Goal: Information Seeking & Learning: Check status

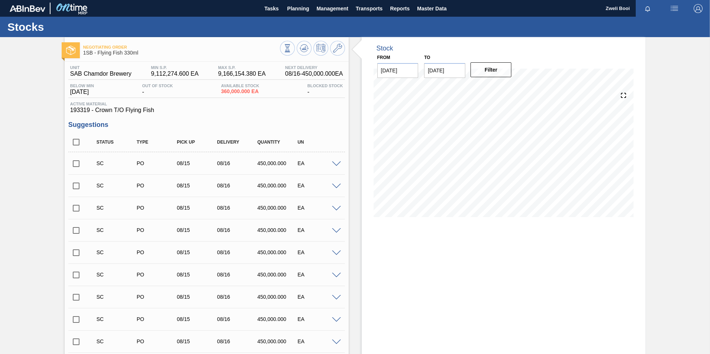
scroll to position [349, 0]
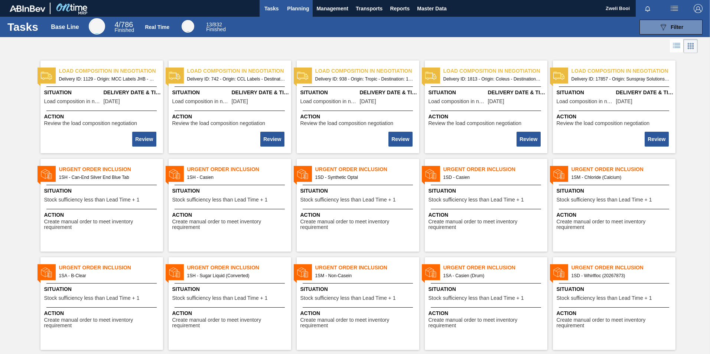
click at [293, 9] on span "Planning" at bounding box center [298, 8] width 22 height 9
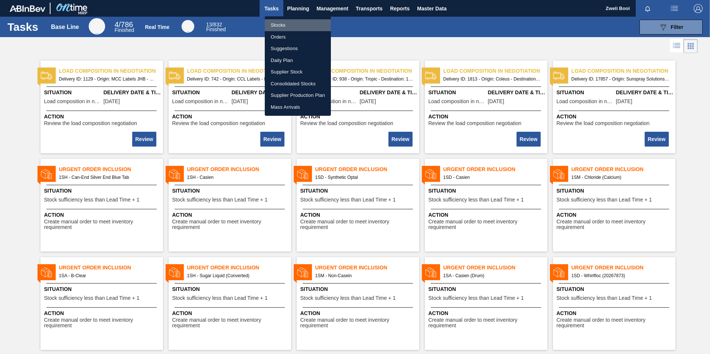
click at [279, 23] on li "Stocks" at bounding box center [298, 25] width 66 height 12
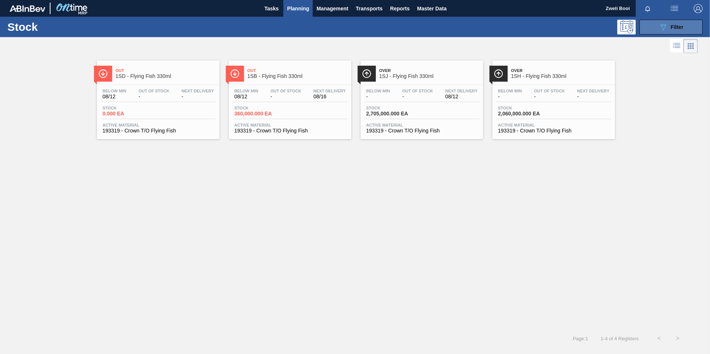
click at [667, 30] on icon "089F7B8B-B2A5-4AFE-B5C0-19BA573D28AC" at bounding box center [663, 27] width 9 height 9
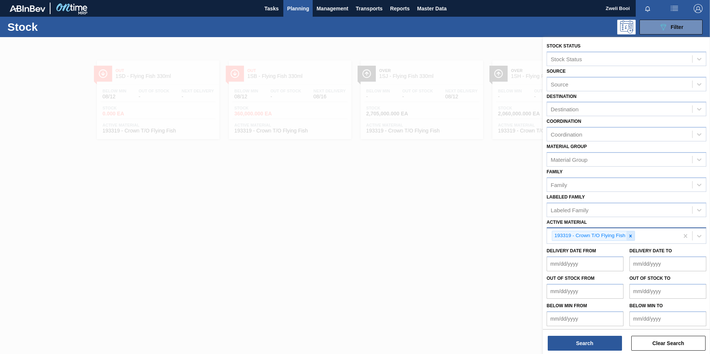
click at [630, 235] on icon at bounding box center [631, 236] width 3 height 3
type Material "1"
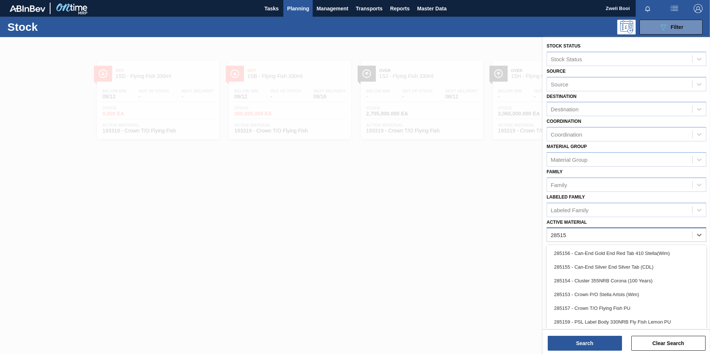
type Material "285159"
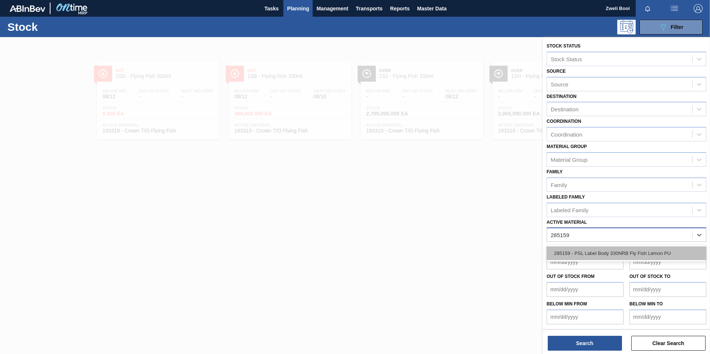
click at [624, 250] on div "285159 - PSL Label Body 330NRB Fly Fish Lemon PU" at bounding box center [627, 254] width 160 height 14
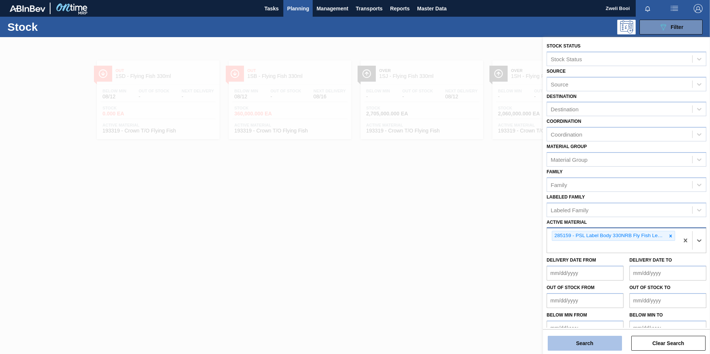
click at [605, 345] on button "Search" at bounding box center [585, 343] width 74 height 15
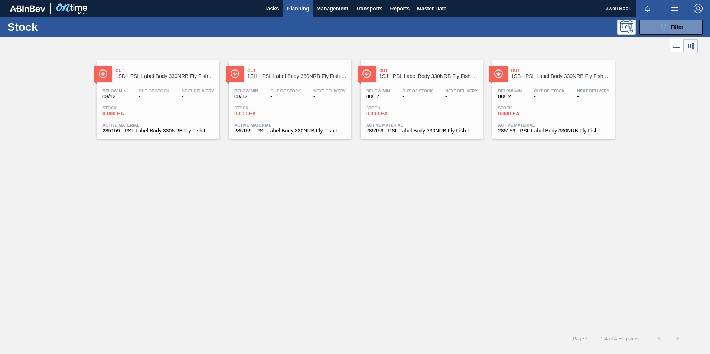
click at [556, 111] on div "Stock 0.000 EA" at bounding box center [553, 112] width 115 height 13
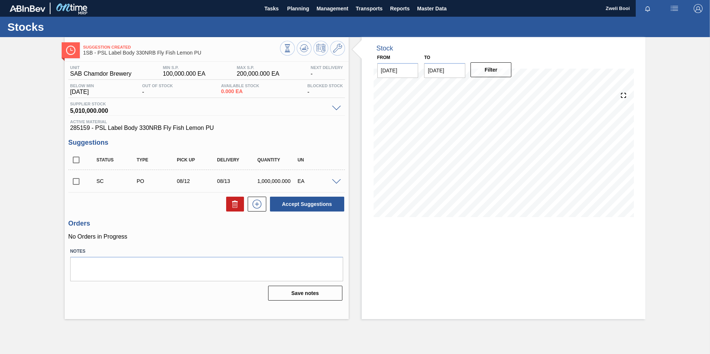
click at [339, 179] on span at bounding box center [336, 182] width 9 height 6
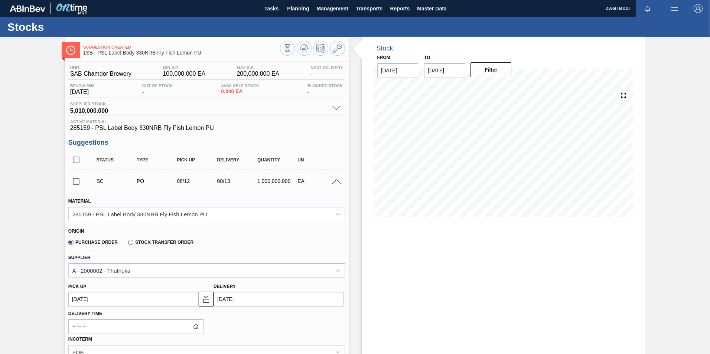
click at [339, 179] on span at bounding box center [336, 182] width 9 height 6
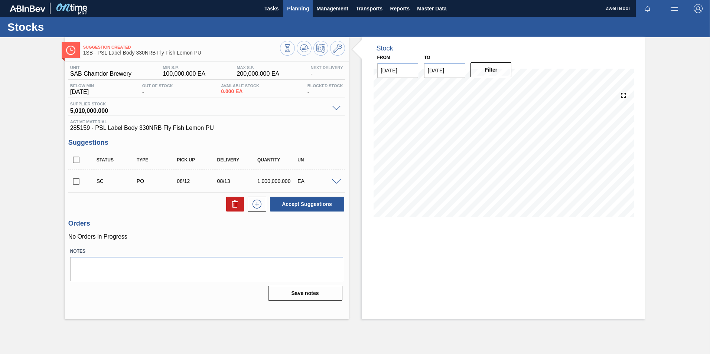
click at [300, 10] on span "Planning" at bounding box center [298, 8] width 22 height 9
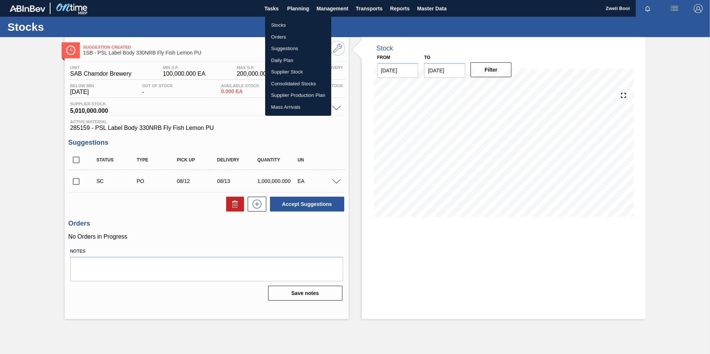
click at [286, 28] on li "Stocks" at bounding box center [298, 25] width 66 height 12
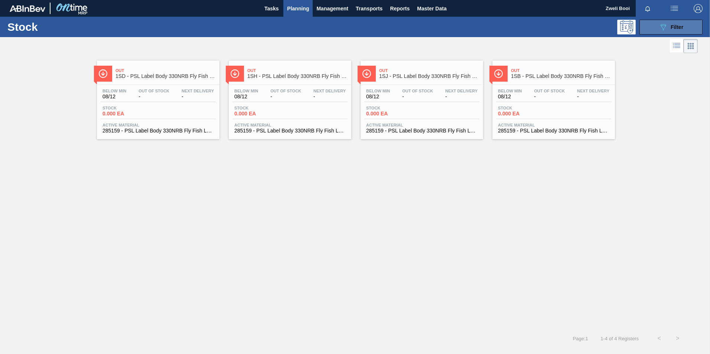
click at [688, 26] on button "089F7B8B-B2A5-4AFE-B5C0-19BA573D28AC Filter" at bounding box center [671, 27] width 63 height 15
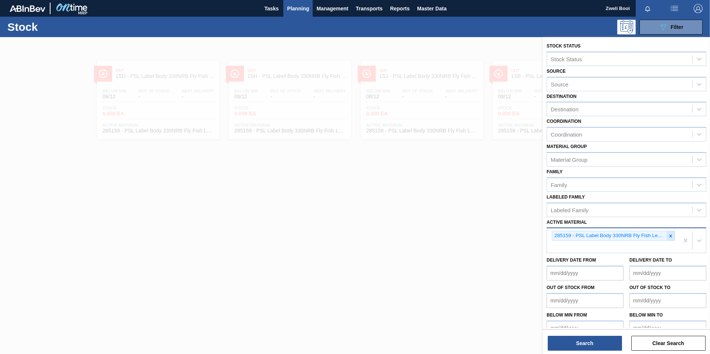
click at [668, 235] on icon at bounding box center [670, 236] width 5 height 5
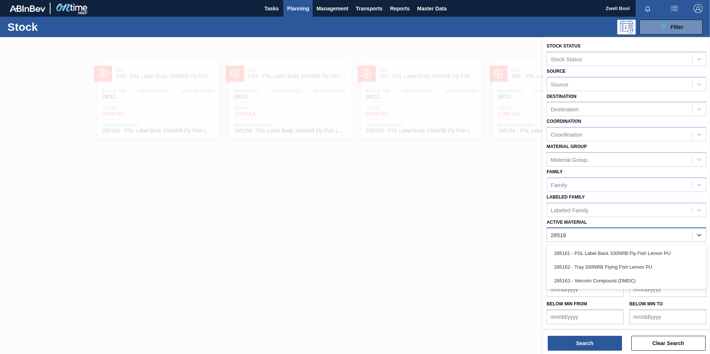
type Material "285161"
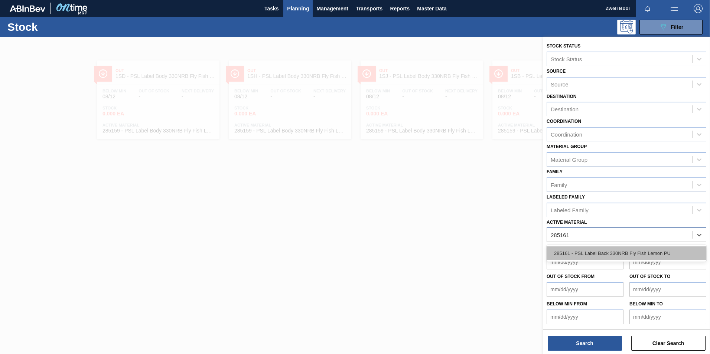
click at [604, 254] on div "285161 - PSL Label Back 330NRB Fly Fish Lemon PU" at bounding box center [627, 254] width 160 height 14
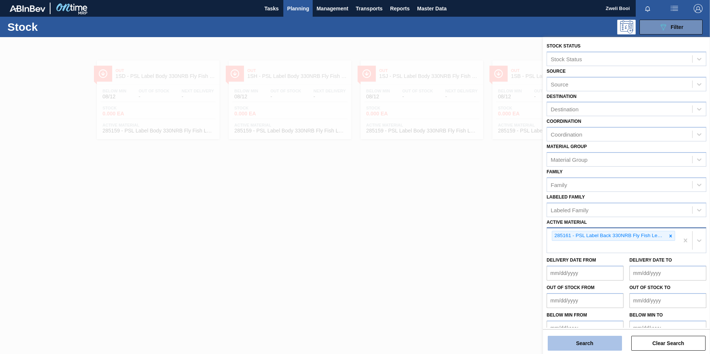
click at [607, 346] on button "Search" at bounding box center [585, 343] width 74 height 15
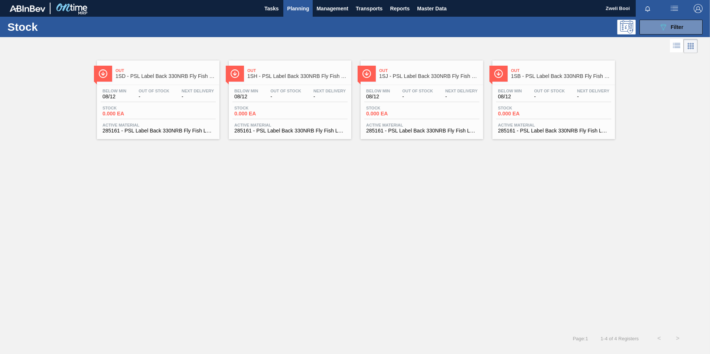
click at [535, 104] on div "Below Min 08/12 Out Of Stock - Next Delivery - Stock 0.000 EA Active Material 2…" at bounding box center [553, 110] width 123 height 51
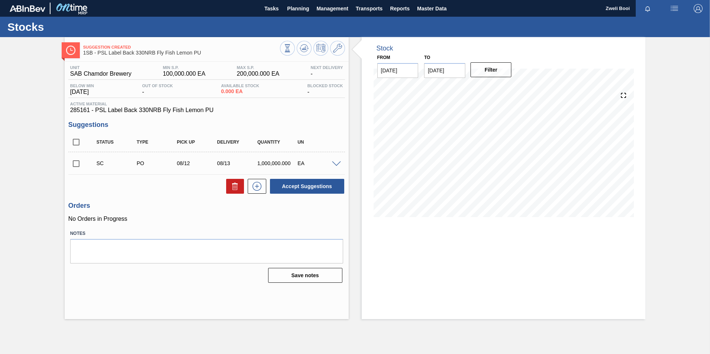
click at [338, 163] on span at bounding box center [336, 165] width 9 height 6
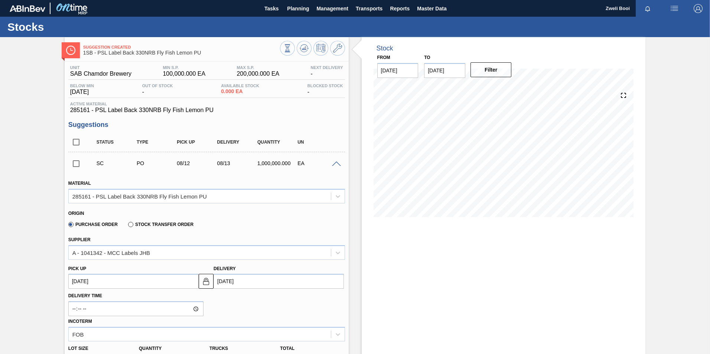
click at [338, 163] on span at bounding box center [336, 165] width 9 height 6
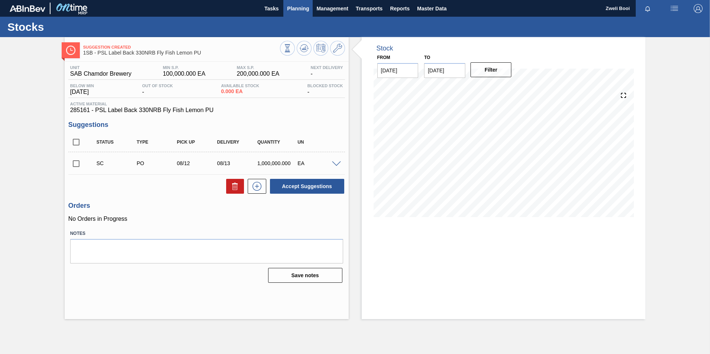
click at [302, 9] on span "Planning" at bounding box center [298, 8] width 22 height 9
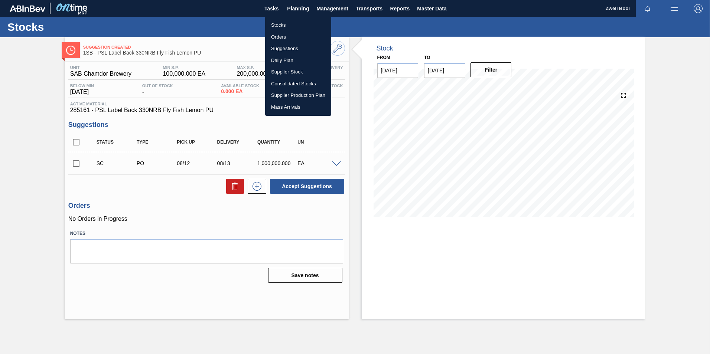
click at [289, 26] on li "Stocks" at bounding box center [298, 25] width 66 height 12
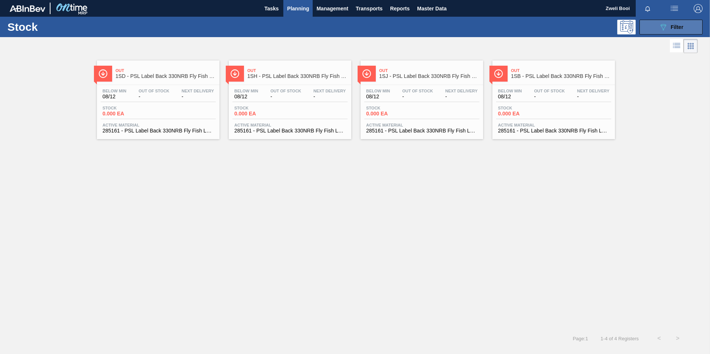
drag, startPoint x: 682, startPoint y: 25, endPoint x: 671, endPoint y: 47, distance: 25.1
click at [682, 25] on span "Filter" at bounding box center [677, 27] width 13 height 6
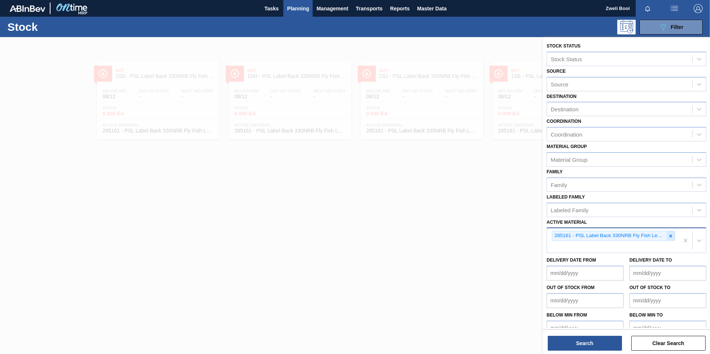
click at [670, 237] on icon at bounding box center [671, 236] width 3 height 3
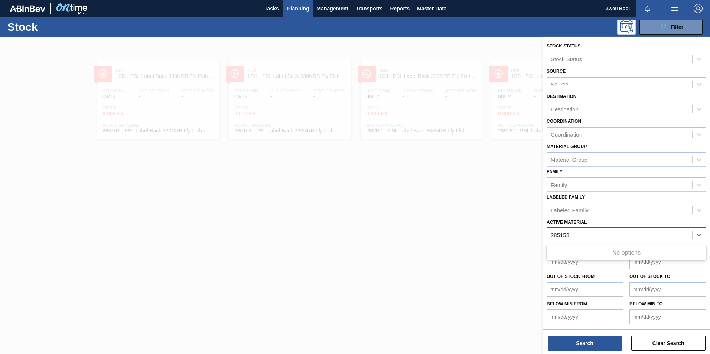
type Material "285158"
click at [550, 236] on div "Active Material" at bounding box center [619, 235] width 145 height 11
click at [471, 261] on div at bounding box center [355, 214] width 710 height 354
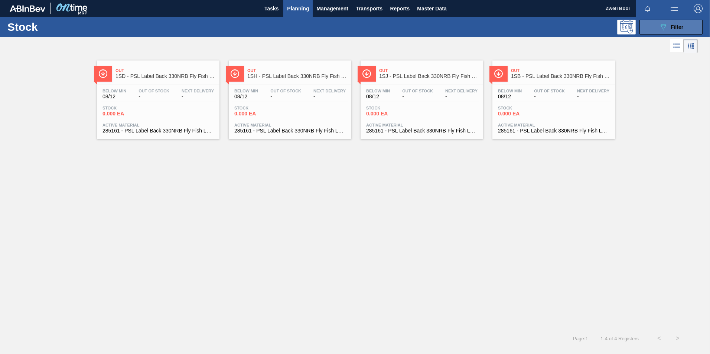
click at [669, 23] on div "089F7B8B-B2A5-4AFE-B5C0-19BA573D28AC Filter" at bounding box center [671, 27] width 25 height 9
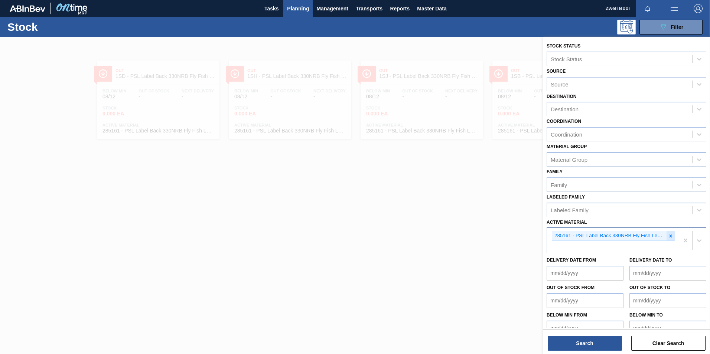
click at [670, 236] on icon at bounding box center [671, 236] width 3 height 3
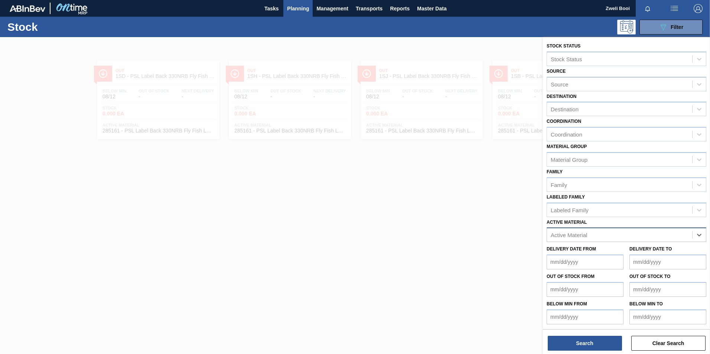
paste Material "283773"
type Material "283773"
click at [569, 251] on div "283773 - Tray 410NRB Stella Artois pack Upgrade" at bounding box center [627, 254] width 160 height 14
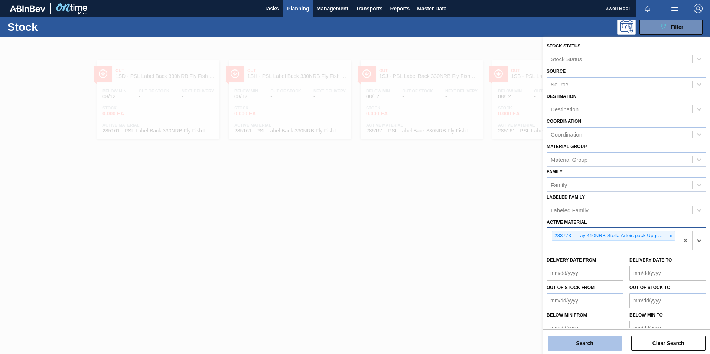
click at [584, 344] on button "Search" at bounding box center [585, 343] width 74 height 15
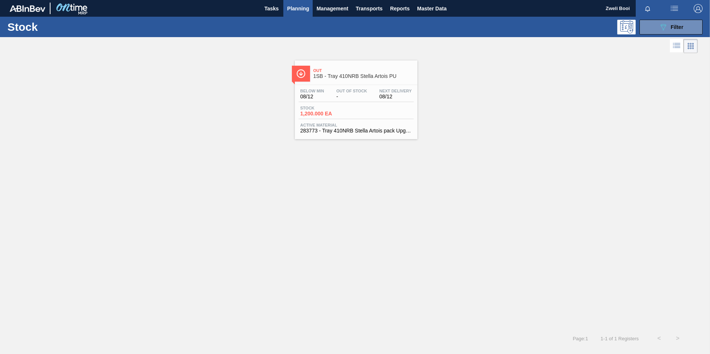
click at [354, 107] on div "Stock 1,200.000 EA" at bounding box center [356, 112] width 115 height 13
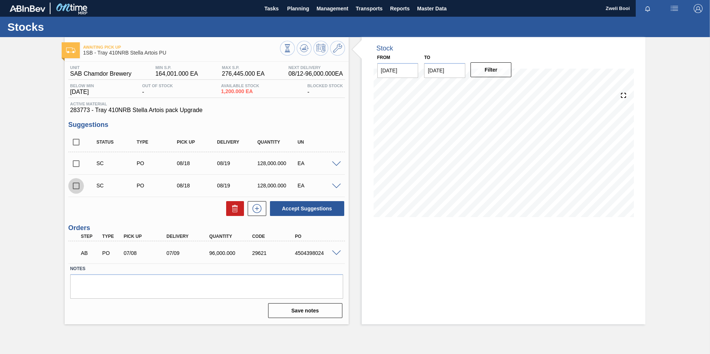
click at [79, 189] on input "checkbox" at bounding box center [76, 186] width 16 height 16
click at [332, 208] on button "Accept Suggestions" at bounding box center [307, 208] width 74 height 15
checkbox input "false"
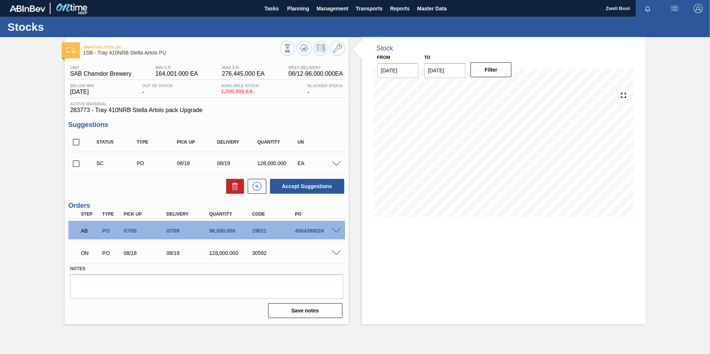
drag, startPoint x: 684, startPoint y: 160, endPoint x: 677, endPoint y: 163, distance: 8.1
click at [684, 160] on div "Awaiting Pick Up 1SB - Tray 410NRB Stella Artois PU Unit SAB Chamdor Brewery MI…" at bounding box center [355, 180] width 710 height 287
click at [292, 8] on span "Planning" at bounding box center [298, 8] width 22 height 9
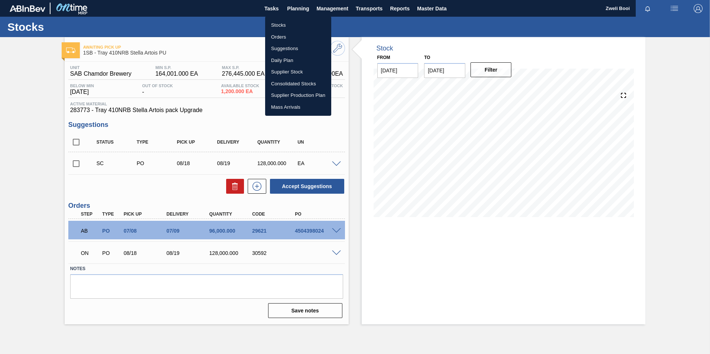
click at [275, 24] on li "Stocks" at bounding box center [298, 25] width 66 height 12
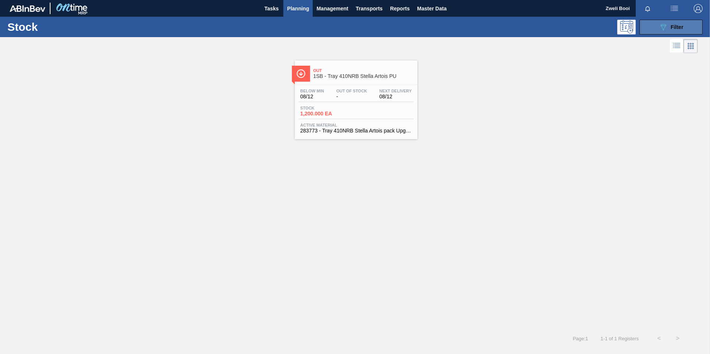
click at [658, 28] on button "089F7B8B-B2A5-4AFE-B5C0-19BA573D28AC Filter" at bounding box center [671, 27] width 63 height 15
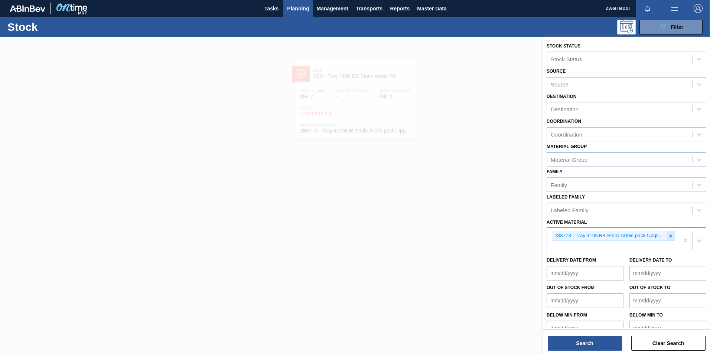
click at [668, 234] on icon at bounding box center [670, 236] width 5 height 5
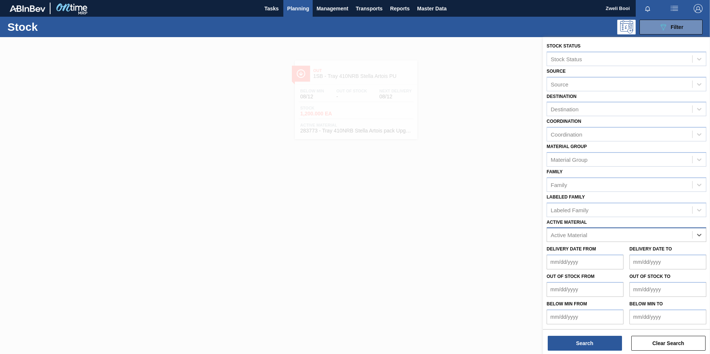
paste Material "285190"
type Material "285190"
click at [629, 251] on div "285190 - Label Neck 660RB Flying Fish Lemon PU" at bounding box center [627, 254] width 160 height 14
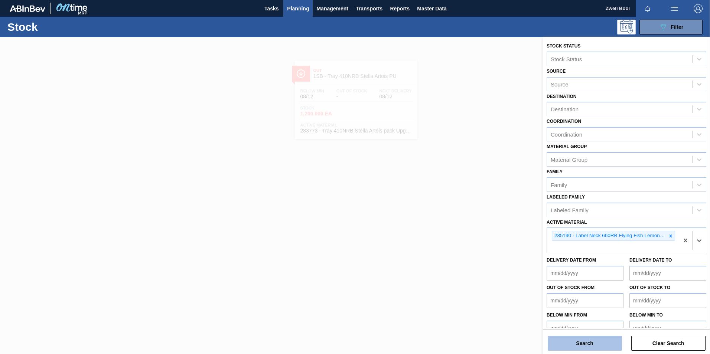
click at [598, 347] on button "Search" at bounding box center [585, 343] width 74 height 15
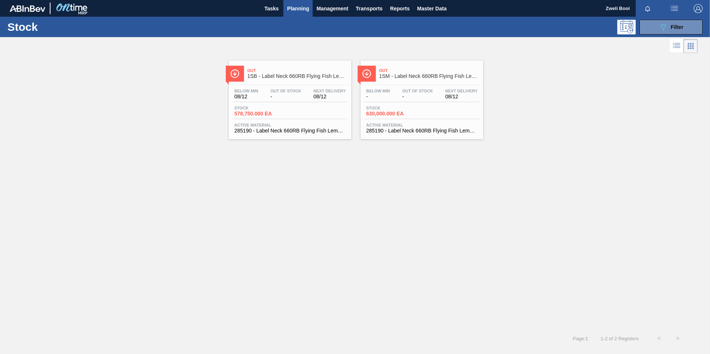
click at [302, 107] on div "Stock 578,750.000 EA" at bounding box center [289, 112] width 115 height 13
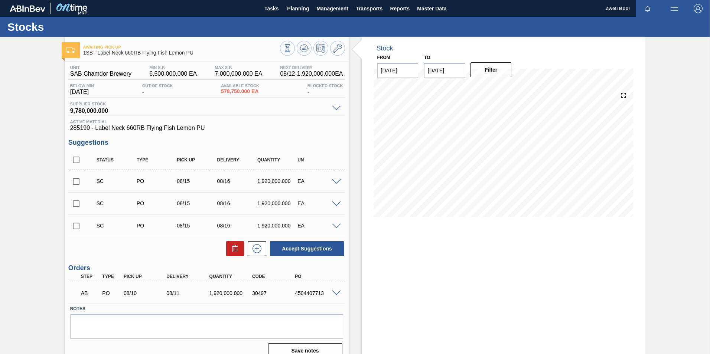
click at [336, 293] on span at bounding box center [336, 294] width 9 height 6
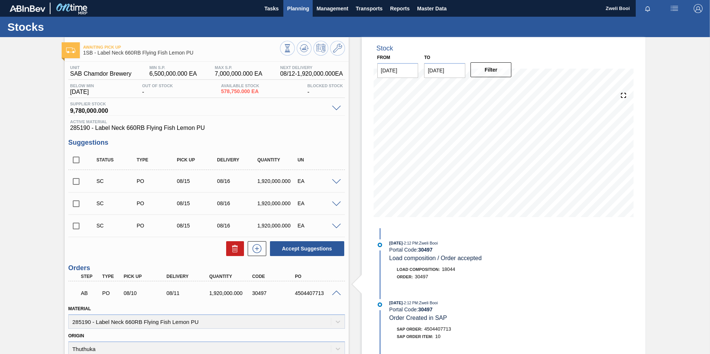
click at [303, 6] on span "Planning" at bounding box center [298, 8] width 22 height 9
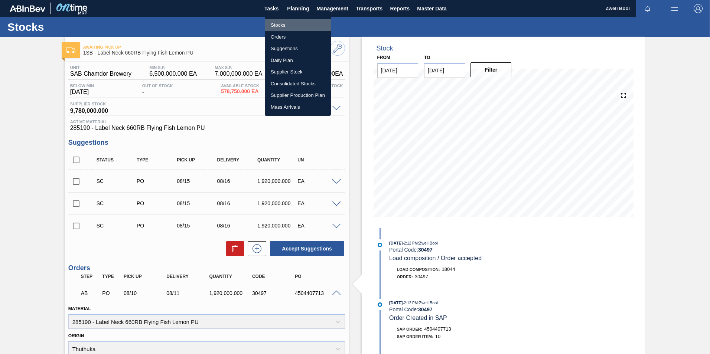
click at [291, 23] on li "Stocks" at bounding box center [298, 25] width 66 height 12
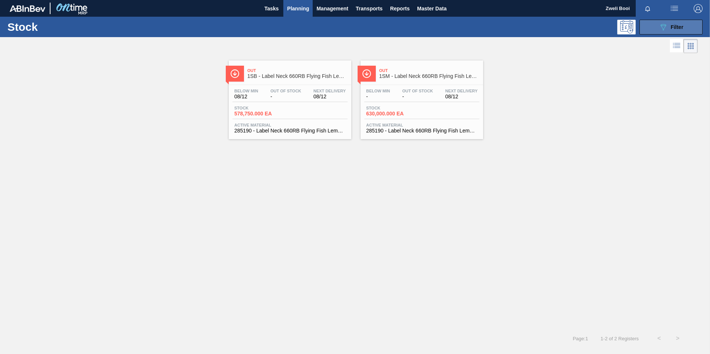
click at [666, 27] on icon "089F7B8B-B2A5-4AFE-B5C0-19BA573D28AC" at bounding box center [663, 27] width 9 height 9
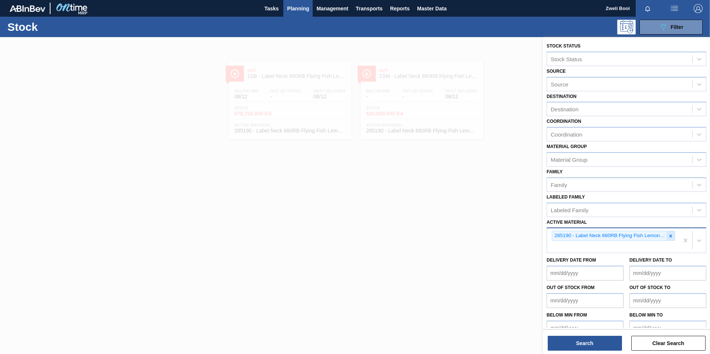
click at [669, 235] on icon at bounding box center [670, 236] width 5 height 5
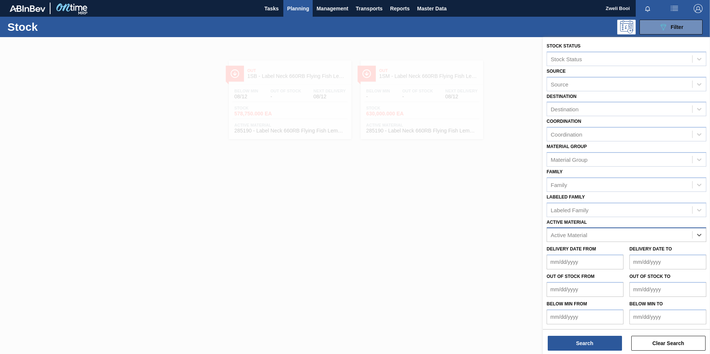
paste Material "193319"
type Material "193319"
click at [631, 254] on div "193319 - Crown T/O Flying Fish" at bounding box center [627, 254] width 160 height 14
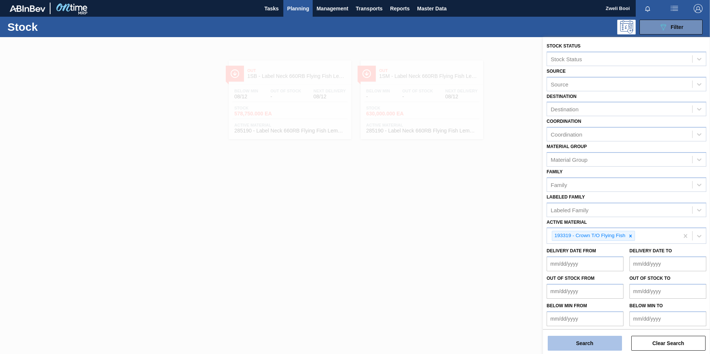
click at [610, 344] on button "Search" at bounding box center [585, 343] width 74 height 15
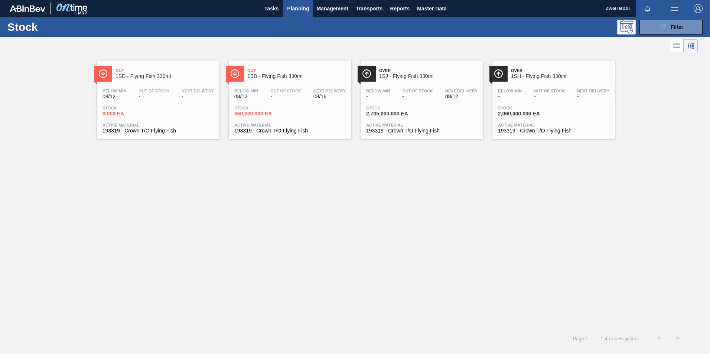
click at [282, 105] on div "Below Min 08/12 Out Of Stock - Next Delivery 08/16 Stock 360,000.000 EA Active …" at bounding box center [290, 110] width 123 height 51
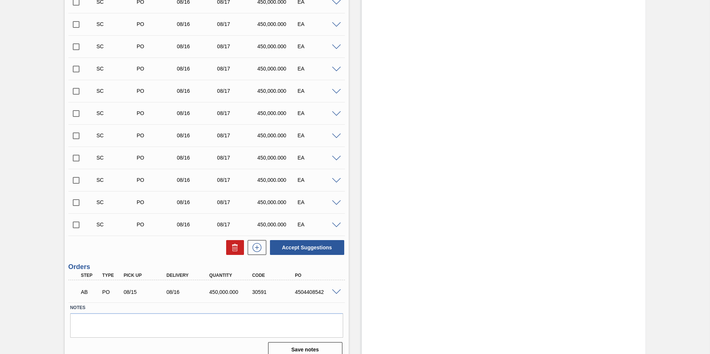
scroll to position [349, 0]
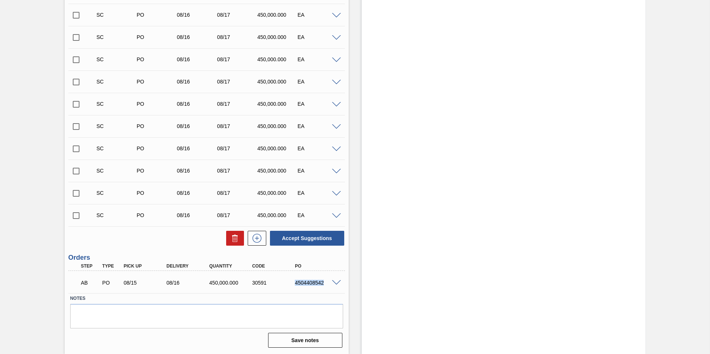
drag, startPoint x: 294, startPoint y: 283, endPoint x: 323, endPoint y: 287, distance: 30.0
click at [323, 287] on div "AB PO 08/15 08/16 450,000.000 30591 4504408542" at bounding box center [204, 282] width 257 height 15
copy div "4504408542"
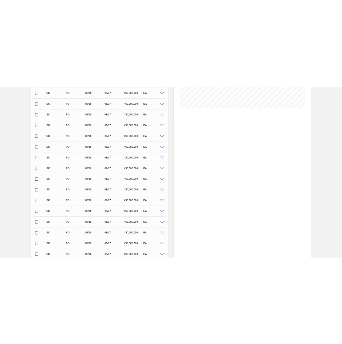
scroll to position [126, 0]
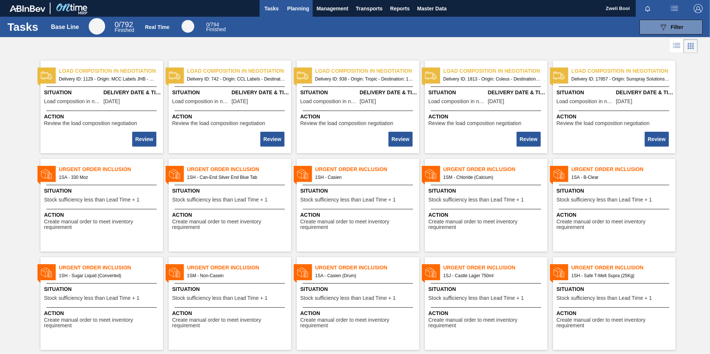
click at [299, 4] on span "Planning" at bounding box center [298, 8] width 22 height 9
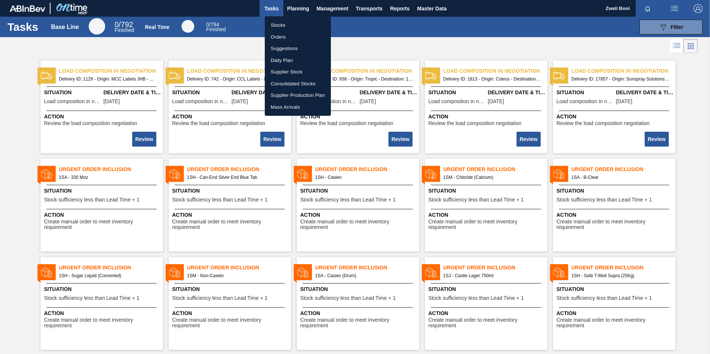
click at [284, 23] on li "Stocks" at bounding box center [298, 25] width 66 height 12
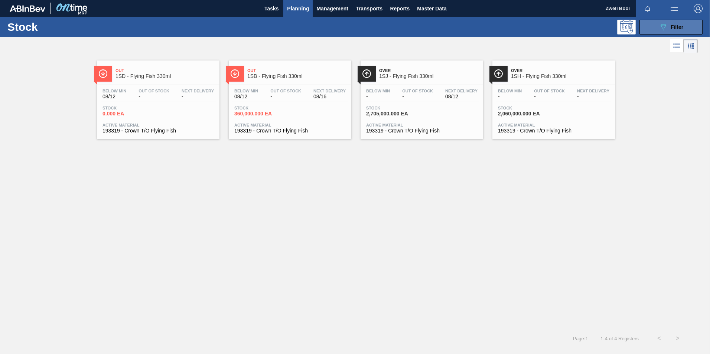
drag, startPoint x: -1, startPoint y: 62, endPoint x: 653, endPoint y: 32, distance: 655.5
click at [653, 32] on button "089F7B8B-B2A5-4AFE-B5C0-19BA573D28AC Filter" at bounding box center [671, 27] width 63 height 15
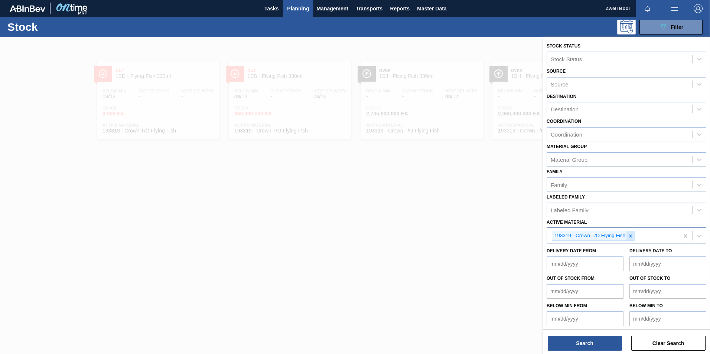
click at [630, 237] on icon at bounding box center [631, 236] width 3 height 3
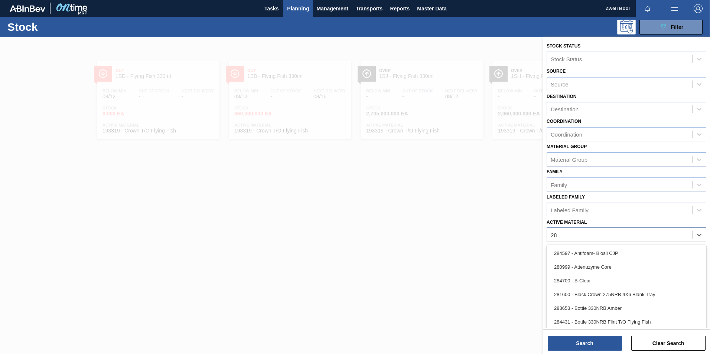
type Material "28"
type Material "285159"
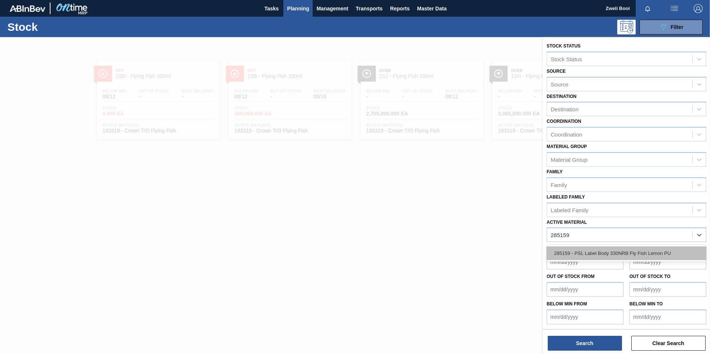
click at [584, 250] on div "285159 - PSL Label Body 330NRB Fly Fish Lemon PU" at bounding box center [627, 254] width 160 height 14
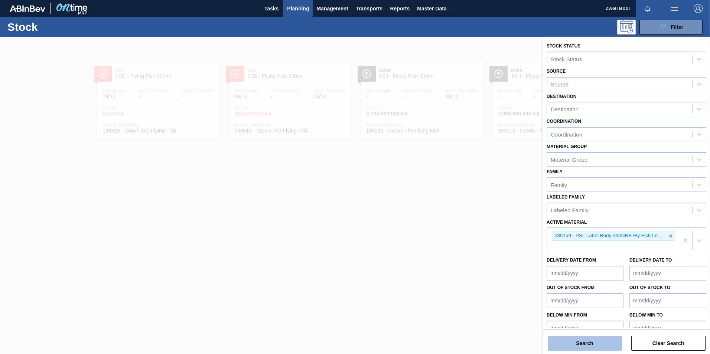
click at [587, 345] on button "Search" at bounding box center [585, 343] width 74 height 15
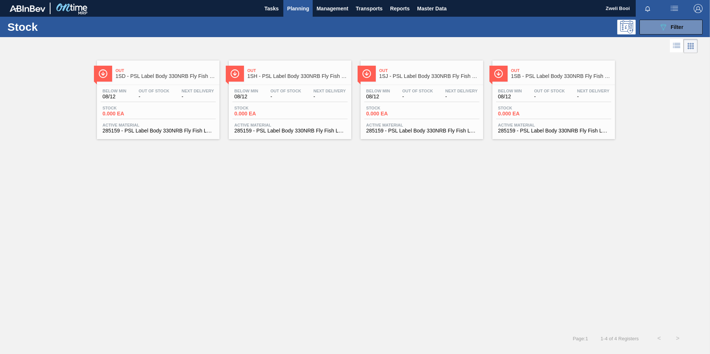
click at [529, 102] on div "Below Min 08/12 Out Of Stock - Next Delivery - Stock 0.000 EA Active Material 2…" at bounding box center [553, 110] width 123 height 51
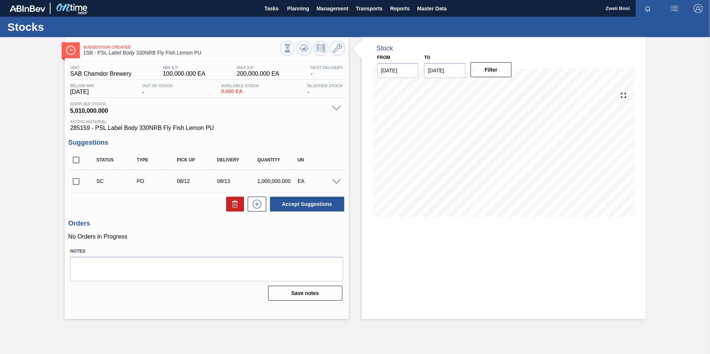
click at [336, 180] on span at bounding box center [336, 182] width 9 height 6
